Goal: Find specific page/section: Find specific page/section

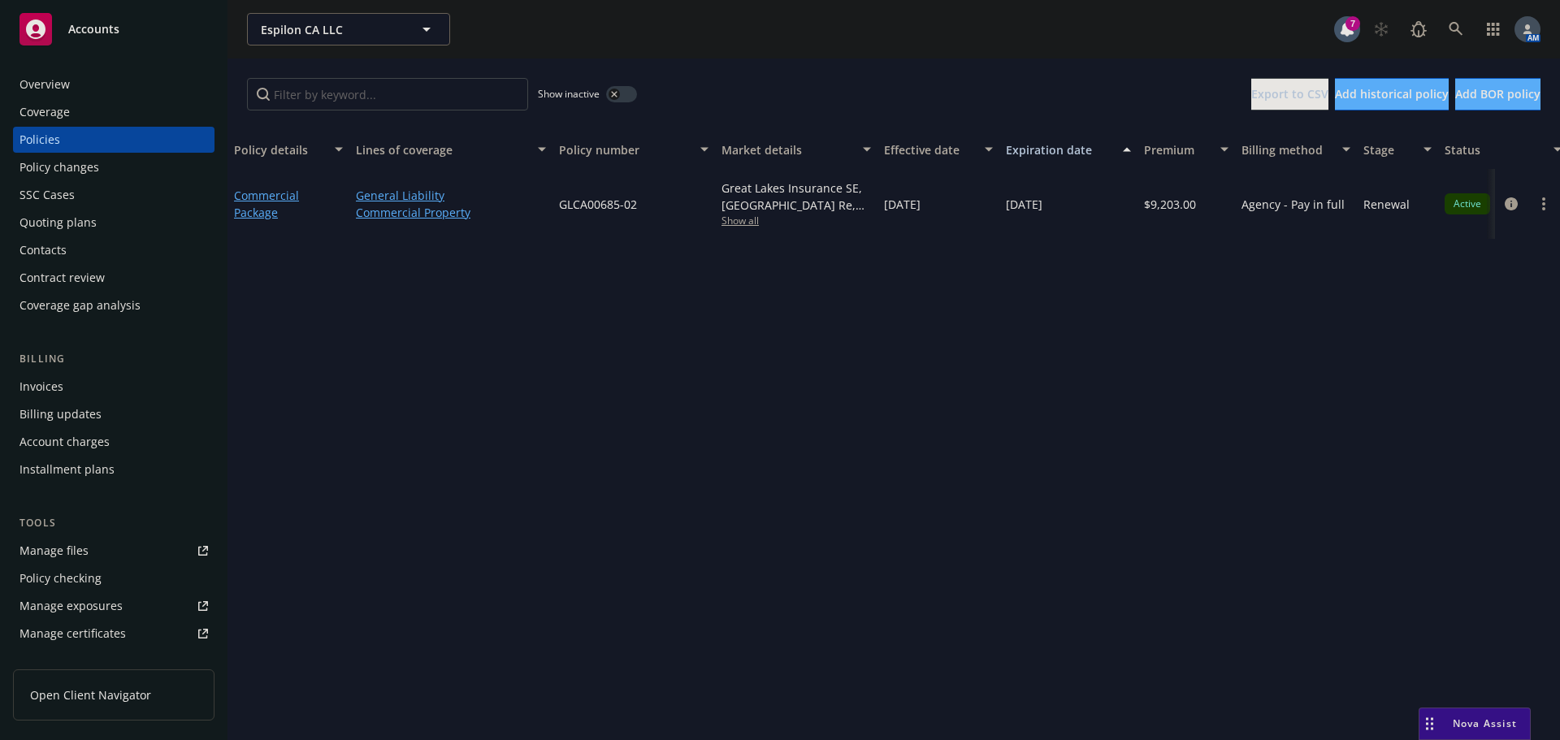
click at [69, 389] on div "Invoices" at bounding box center [114, 387] width 189 height 26
